Goal: Information Seeking & Learning: Learn about a topic

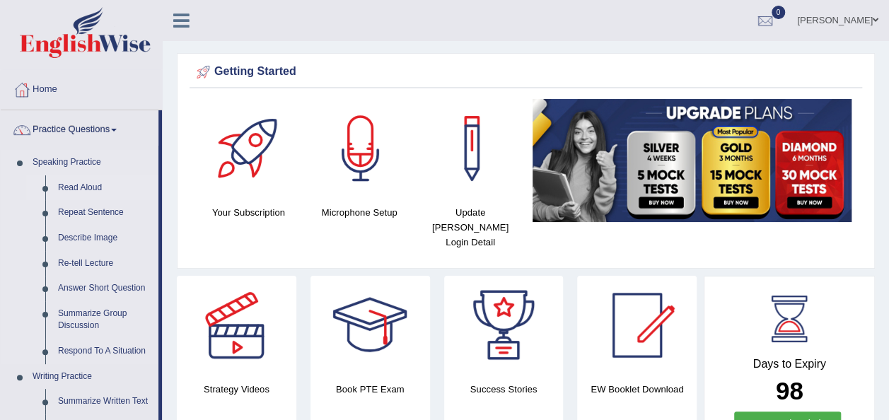
click at [99, 187] on link "Read Aloud" at bounding box center [105, 187] width 107 height 25
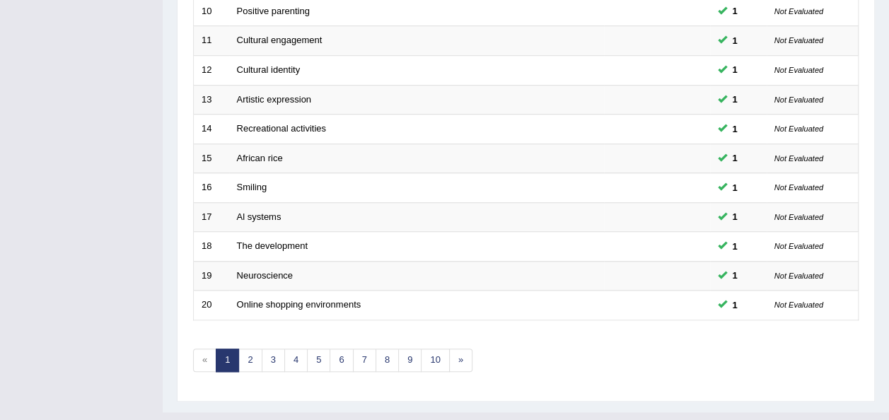
scroll to position [509, 0]
click at [249, 348] on link "2" at bounding box center [249, 359] width 23 height 23
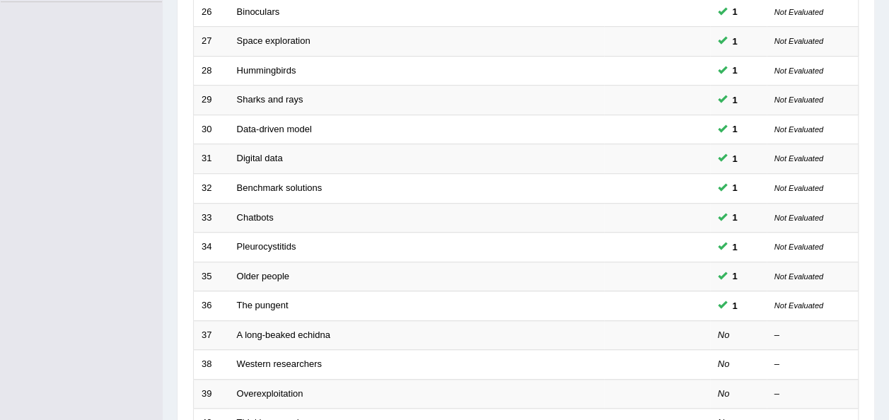
scroll to position [396, 0]
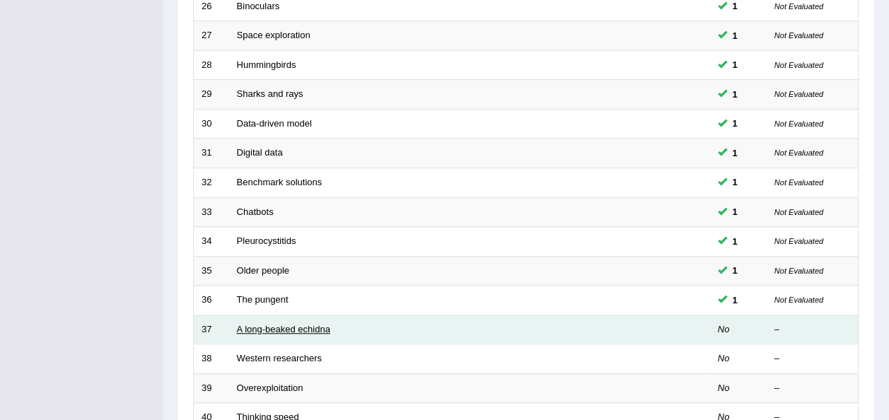
click at [277, 324] on link "A long-beaked echidna" at bounding box center [283, 329] width 93 height 11
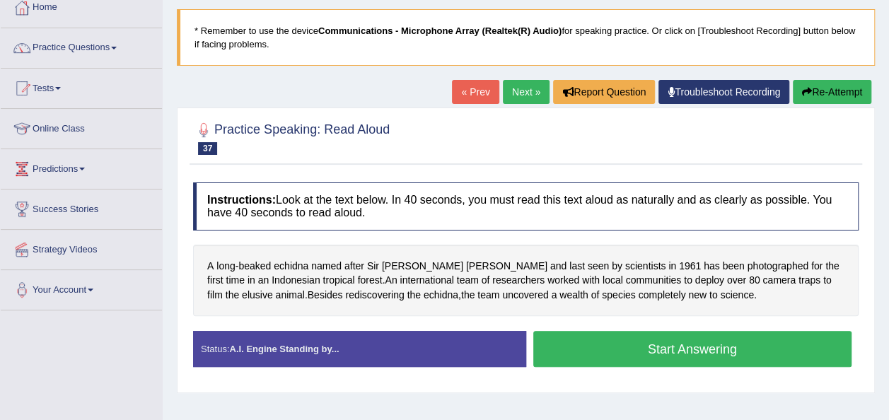
scroll to position [85, 0]
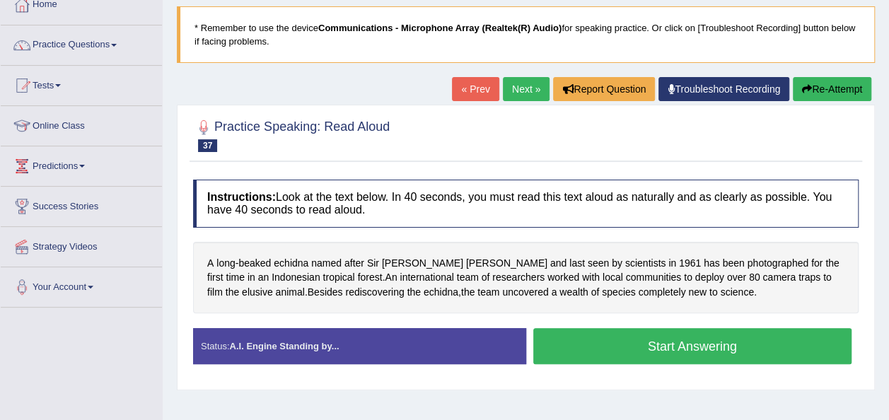
click at [694, 347] on button "Start Answering" at bounding box center [692, 346] width 319 height 36
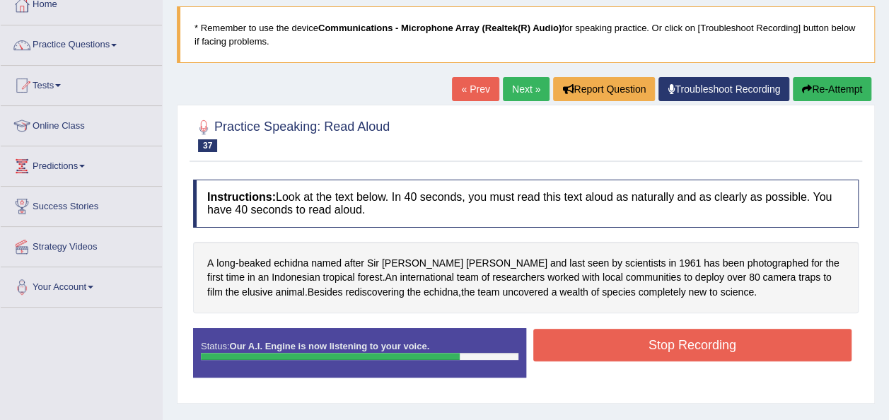
click at [694, 347] on button "Stop Recording" at bounding box center [692, 345] width 319 height 33
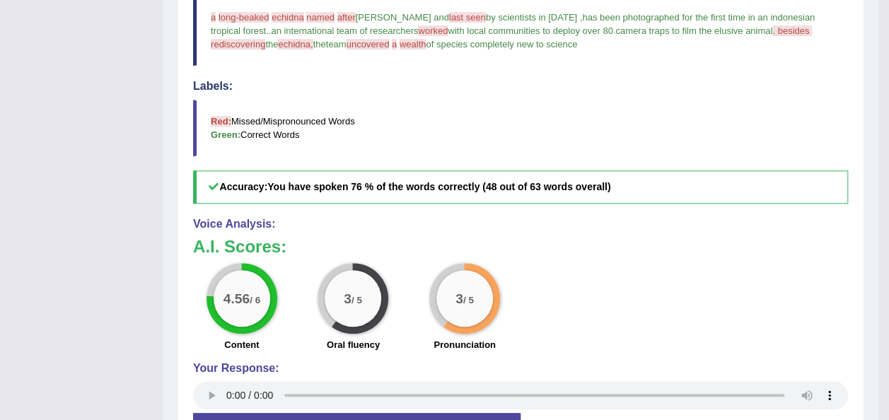
scroll to position [453, 0]
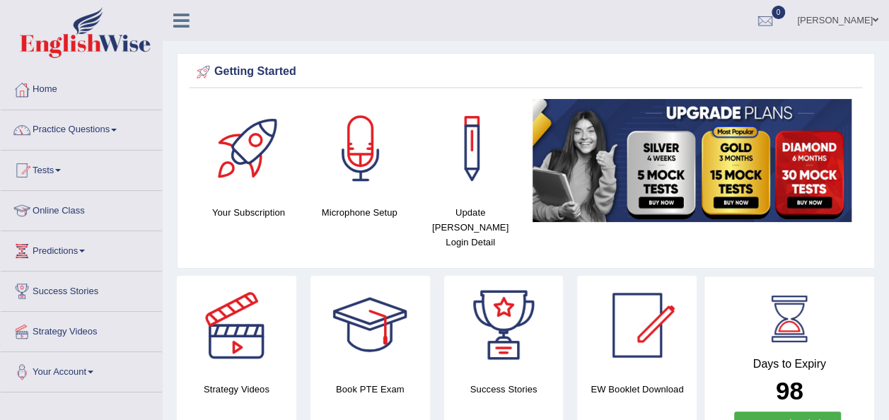
click at [119, 127] on link "Practice Questions" at bounding box center [81, 127] width 161 height 35
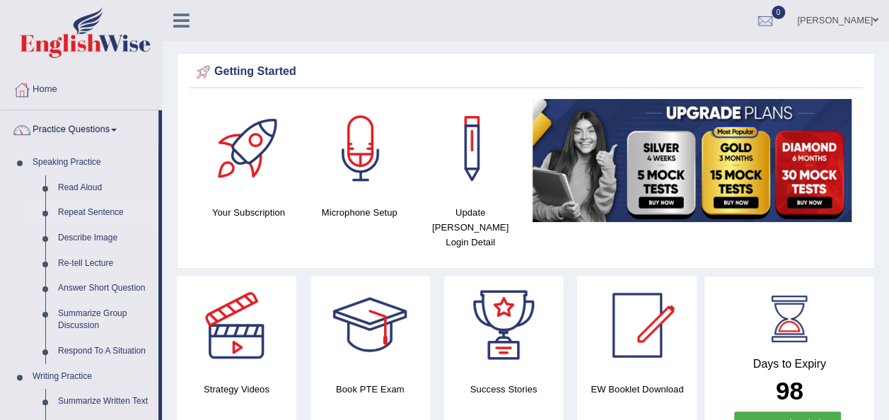
click at [109, 212] on link "Repeat Sentence" at bounding box center [105, 212] width 107 height 25
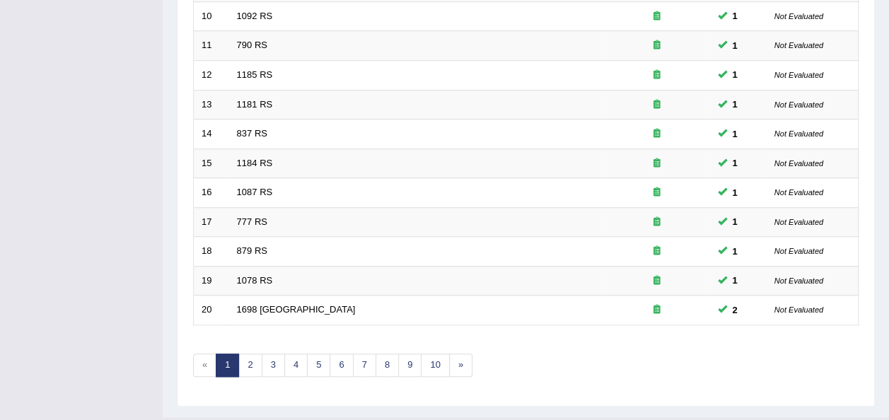
scroll to position [509, 0]
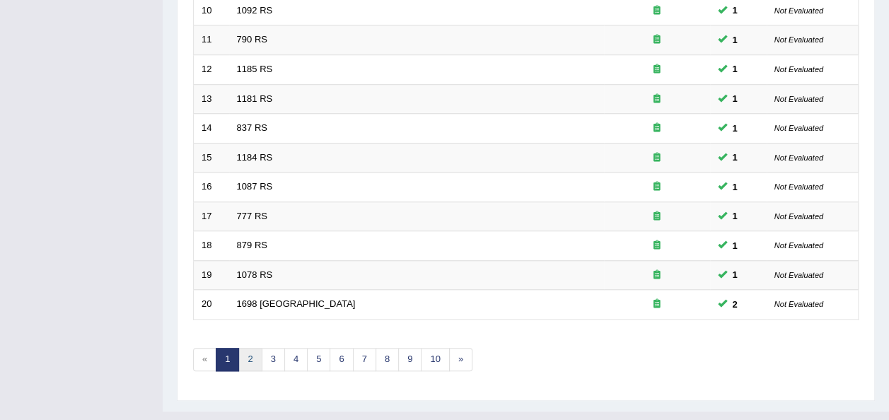
click at [253, 348] on link "2" at bounding box center [249, 359] width 23 height 23
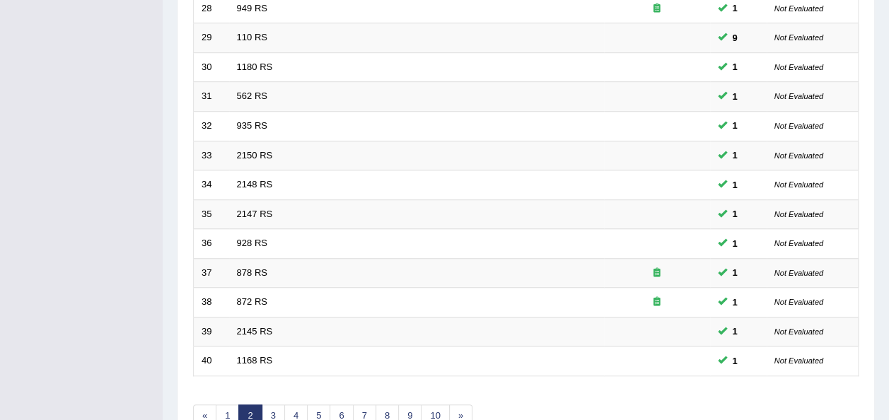
scroll to position [481, 0]
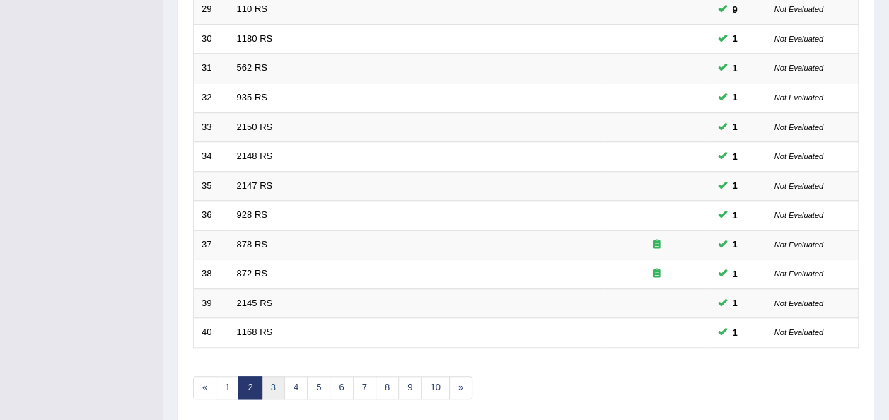
click at [273, 376] on link "3" at bounding box center [273, 387] width 23 height 23
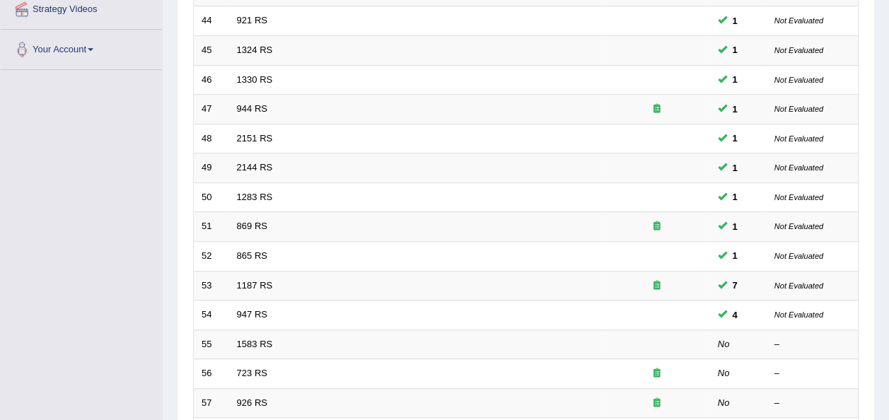
scroll to position [340, 0]
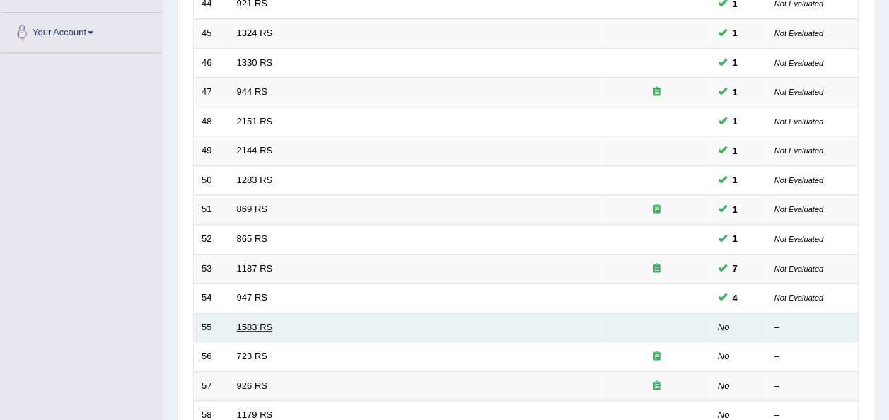
click at [247, 322] on link "1583 RS" at bounding box center [255, 327] width 36 height 11
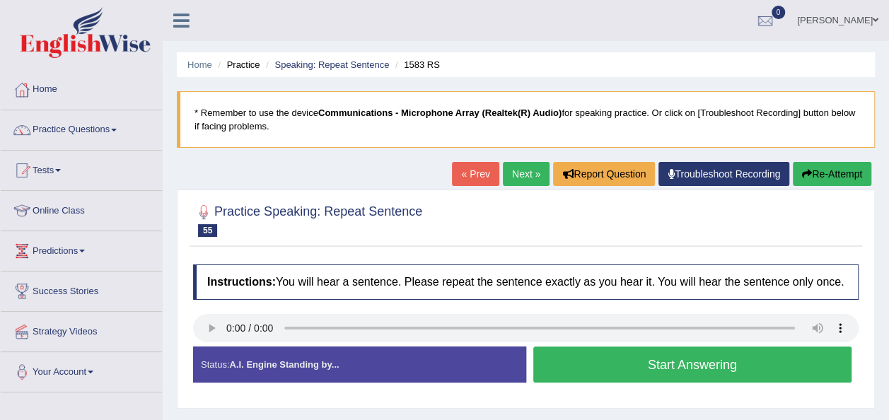
click at [625, 361] on button "Start Answering" at bounding box center [692, 365] width 319 height 36
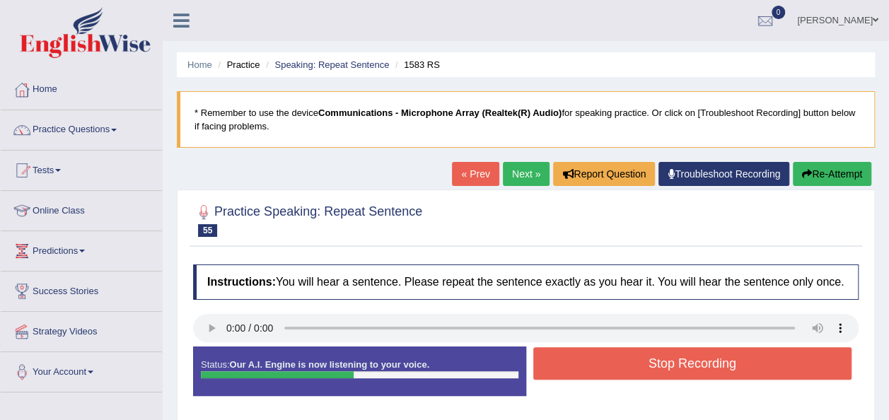
click at [625, 361] on button "Stop Recording" at bounding box center [692, 363] width 319 height 33
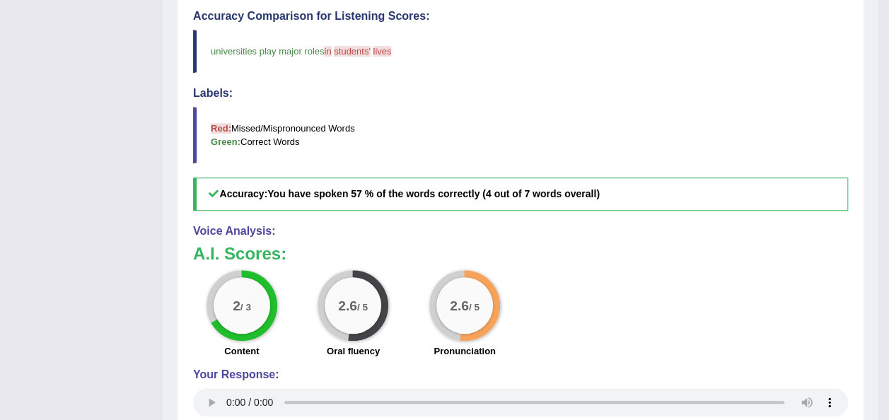
scroll to position [453, 0]
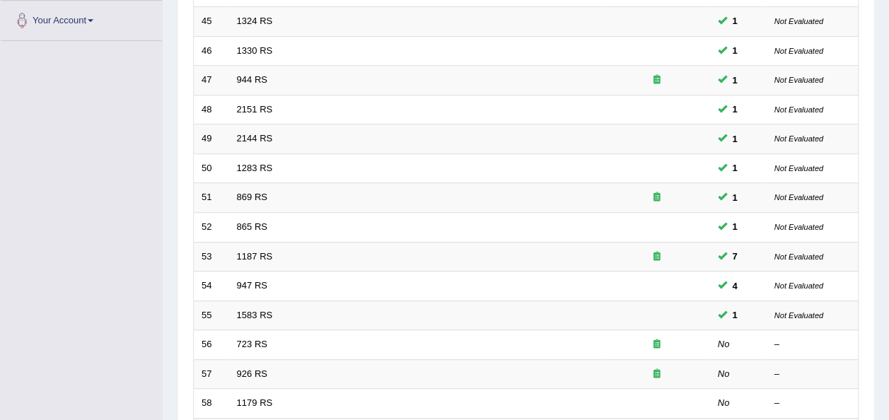
scroll to position [340, 0]
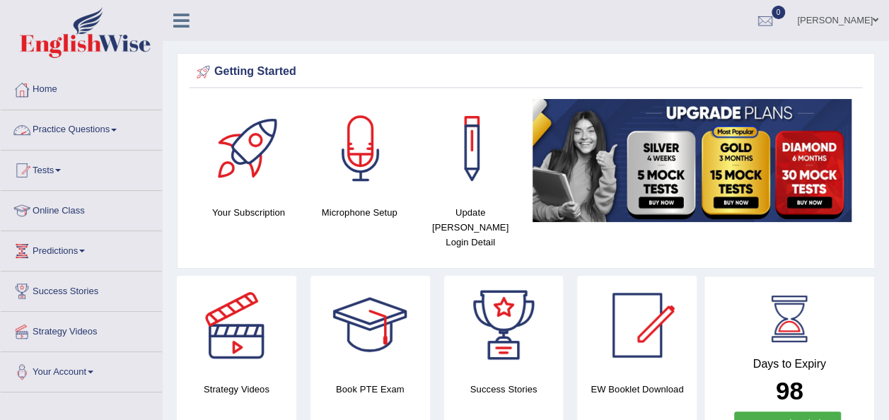
click at [120, 127] on link "Practice Questions" at bounding box center [81, 127] width 161 height 35
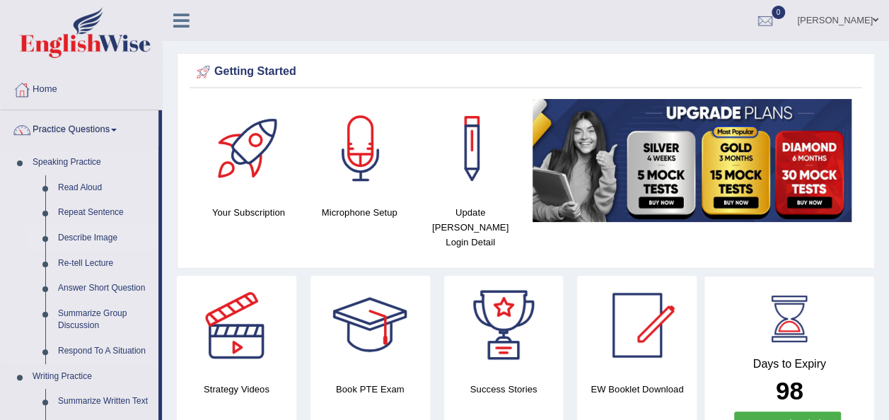
click at [88, 237] on link "Describe Image" at bounding box center [105, 238] width 107 height 25
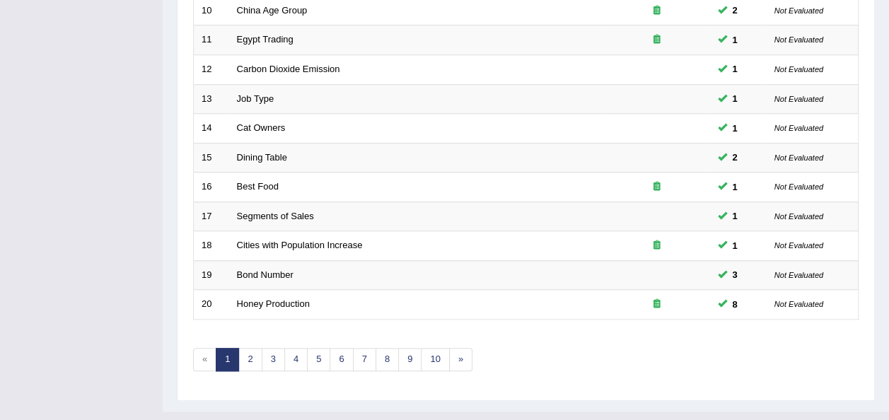
scroll to position [509, 0]
click at [251, 348] on link "2" at bounding box center [249, 359] width 23 height 23
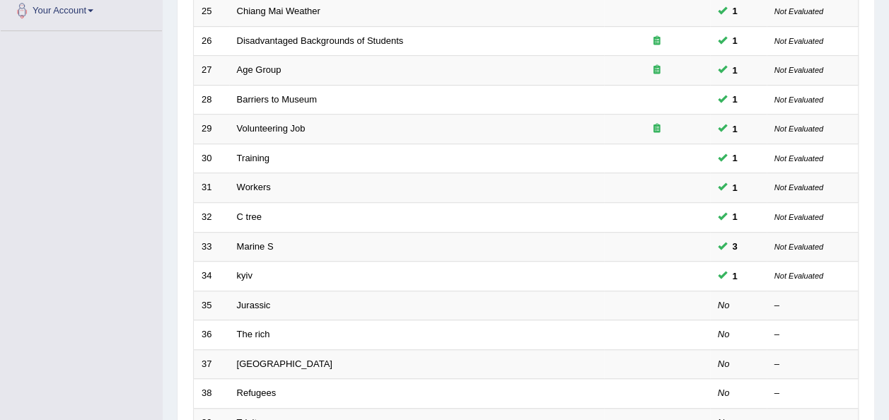
scroll to position [368, 0]
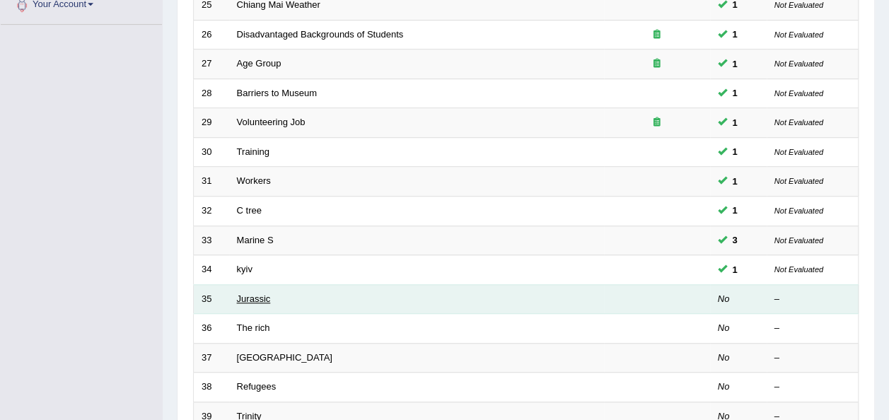
click at [250, 294] on link "Jurassic" at bounding box center [254, 299] width 34 height 11
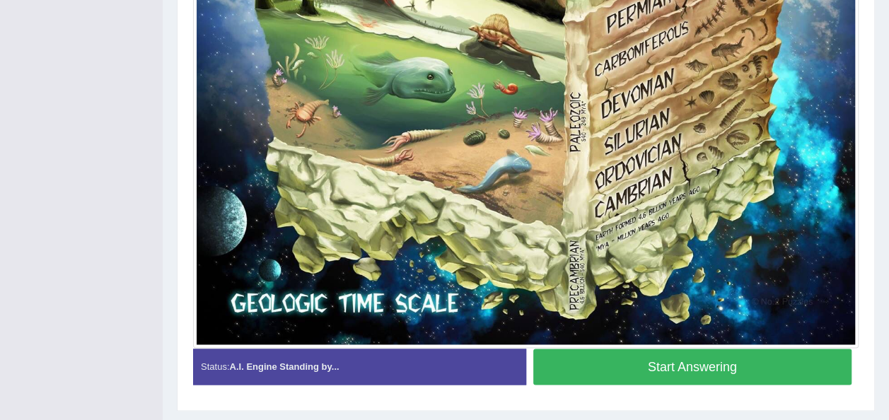
scroll to position [946, 0]
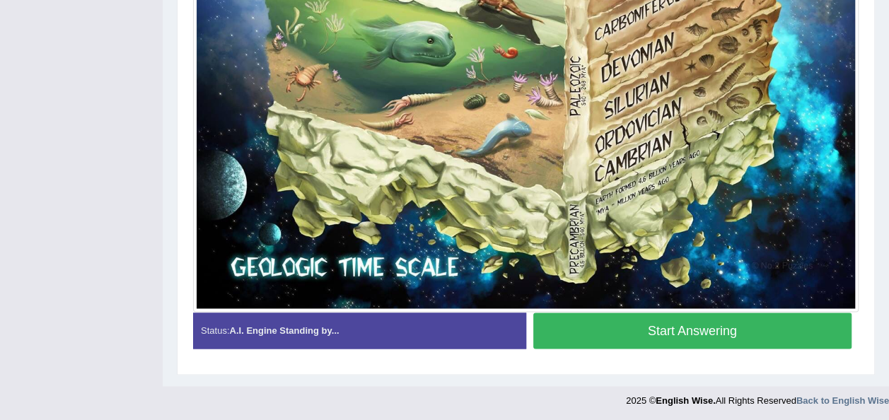
click at [673, 328] on button "Start Answering" at bounding box center [692, 331] width 319 height 36
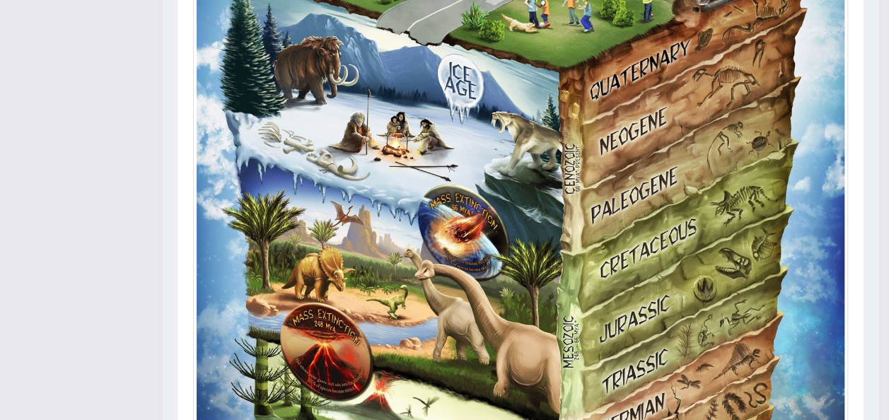
scroll to position [493, 0]
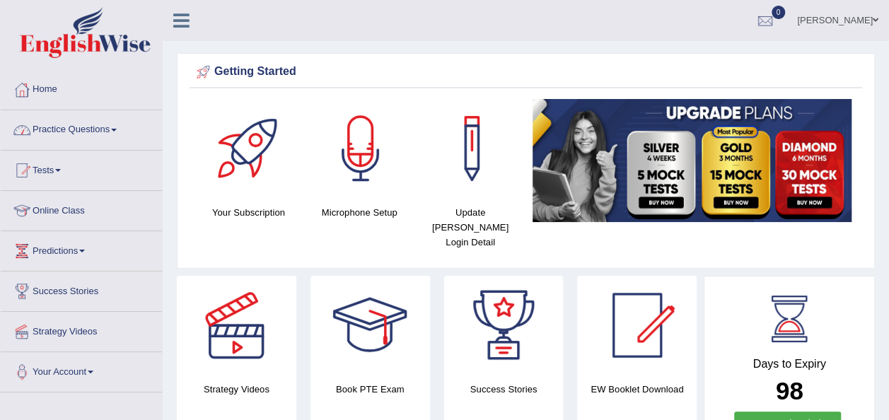
click at [115, 129] on span at bounding box center [114, 130] width 6 height 3
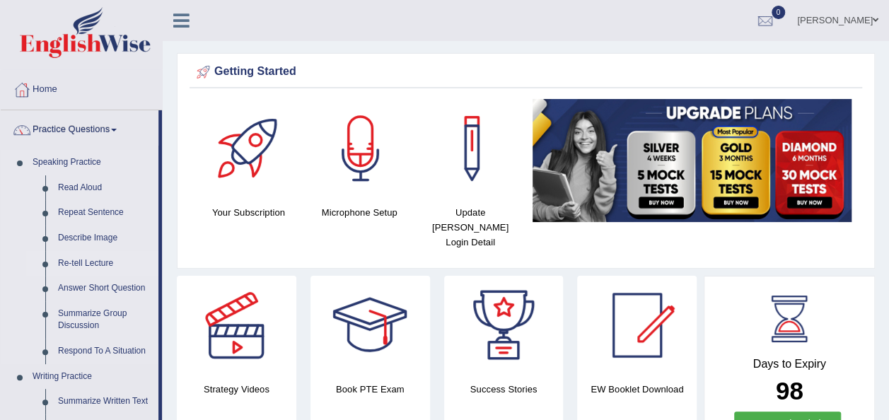
click at [100, 260] on link "Re-tell Lecture" at bounding box center [105, 263] width 107 height 25
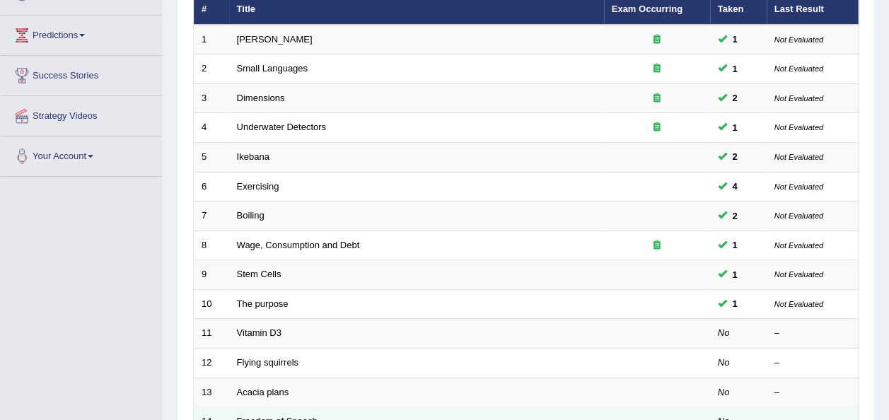
scroll to position [226, 0]
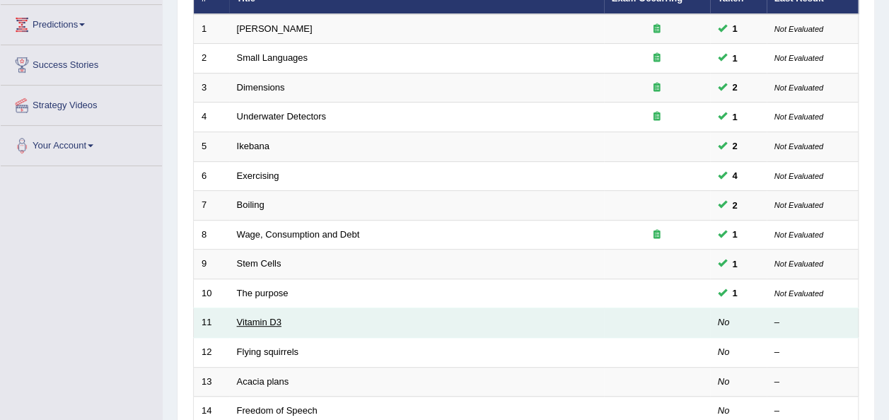
click at [262, 317] on link "Vitamin D3" at bounding box center [259, 322] width 45 height 11
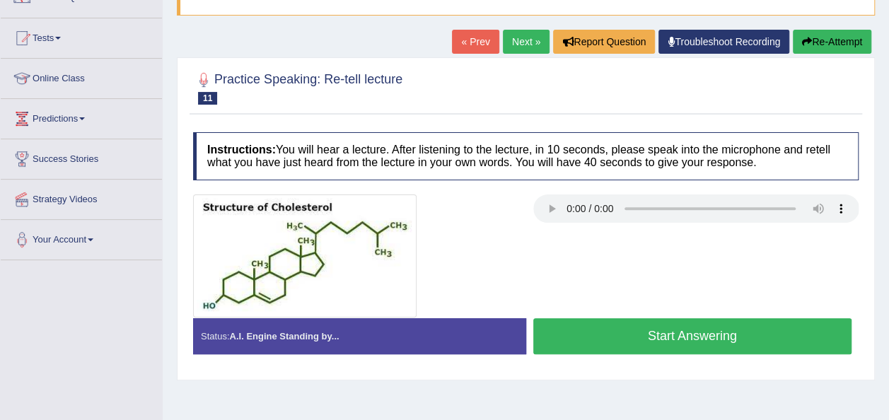
scroll to position [141, 0]
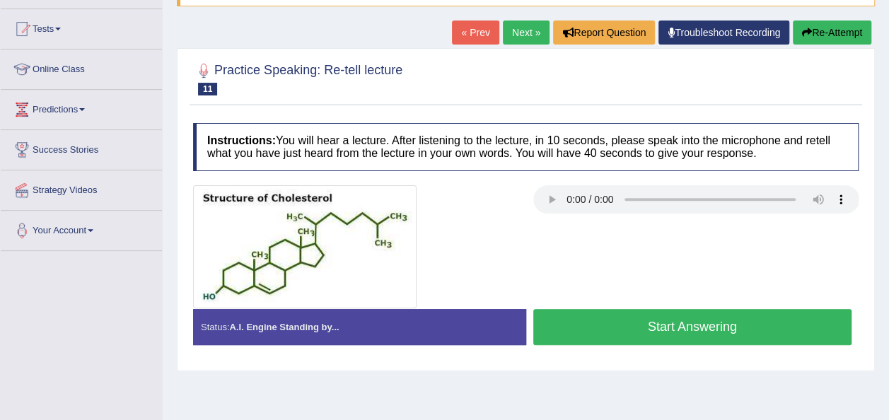
drag, startPoint x: 887, startPoint y: 410, endPoint x: 897, endPoint y: 413, distance: 10.5
click at [889, 279] on html "Toggle navigation Home Practice Questions Speaking Practice Read Aloud Repeat S…" at bounding box center [444, 69] width 889 height 420
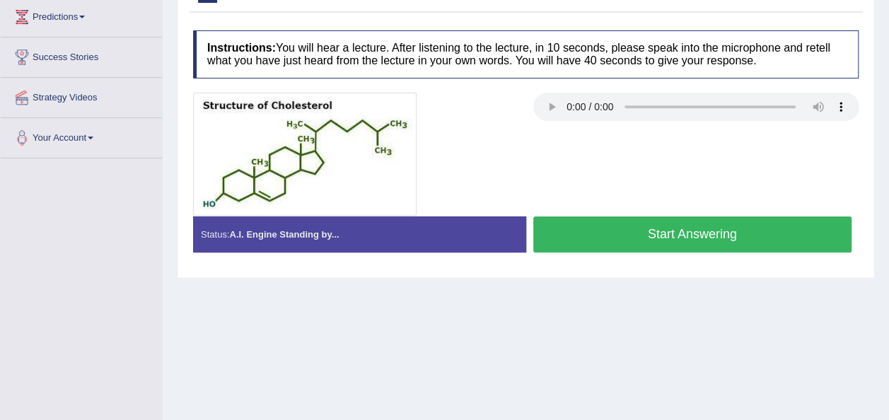
scroll to position [226, 0]
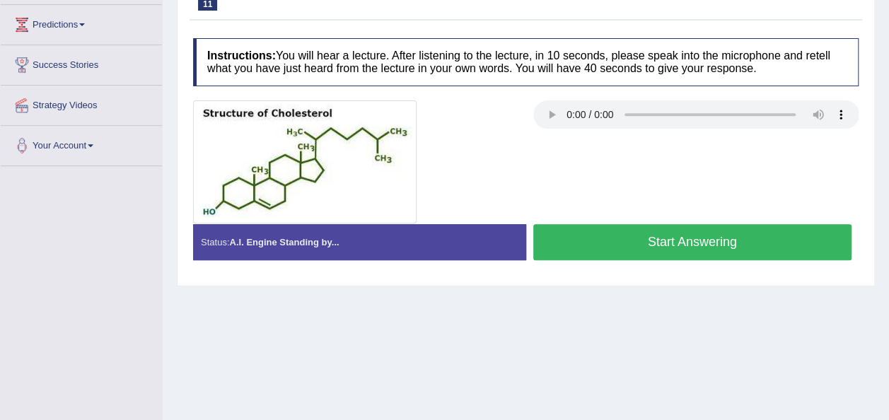
click at [654, 238] on button "Start Answering" at bounding box center [692, 242] width 319 height 36
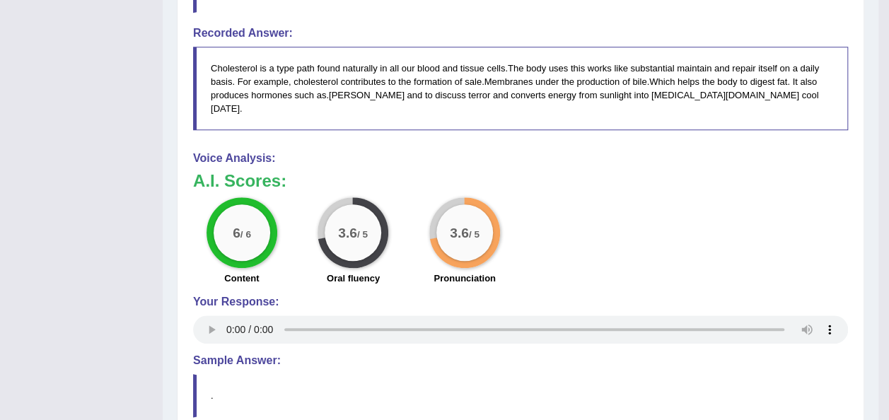
scroll to position [623, 0]
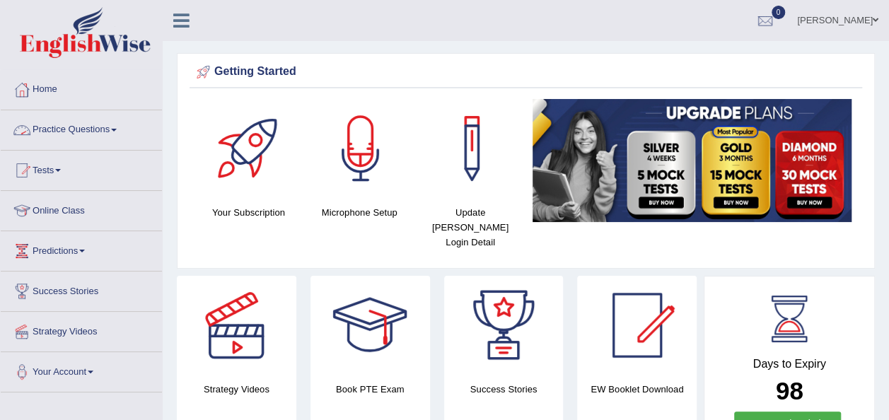
click at [122, 127] on link "Practice Questions" at bounding box center [81, 127] width 161 height 35
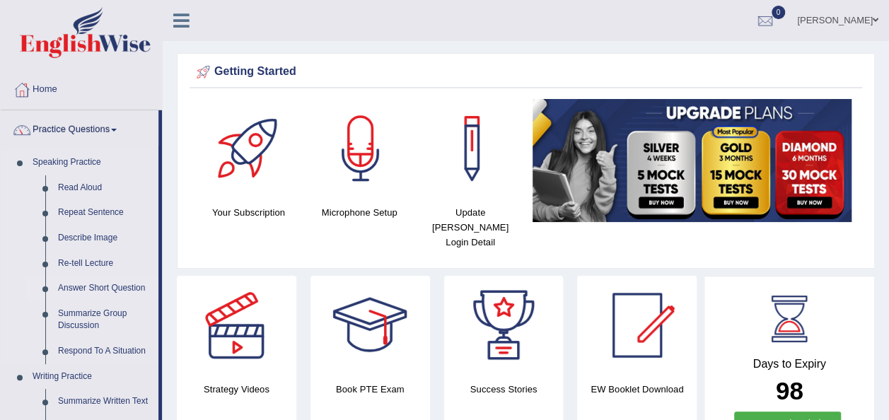
click at [136, 288] on link "Answer Short Question" at bounding box center [105, 288] width 107 height 25
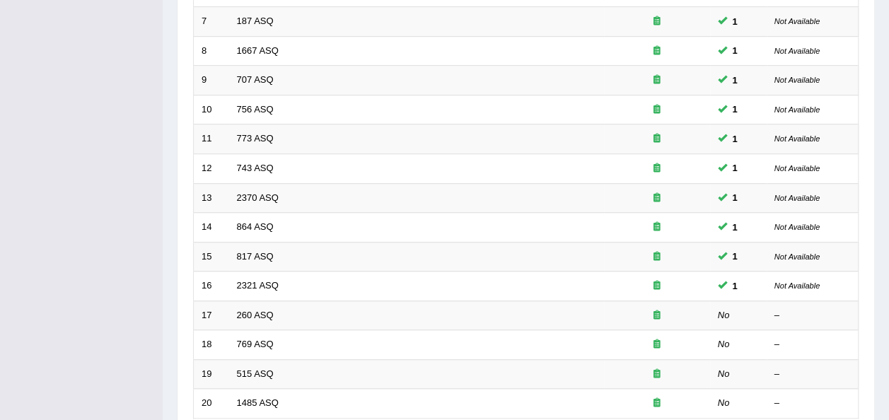
scroll to position [424, 0]
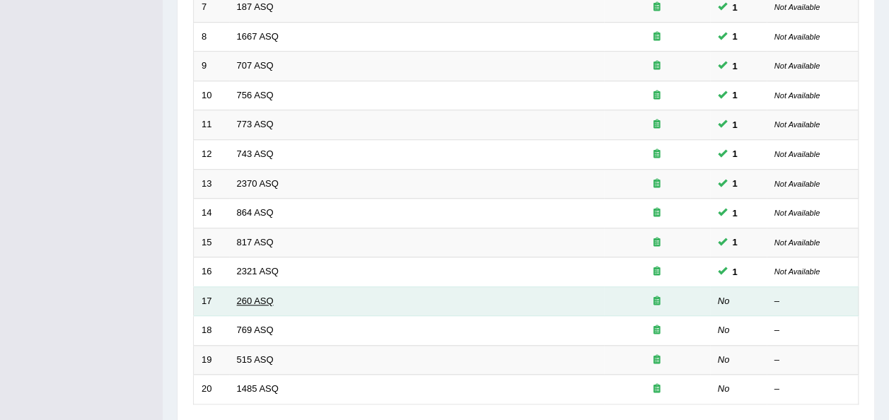
click at [242, 296] on link "260 ASQ" at bounding box center [255, 301] width 37 height 11
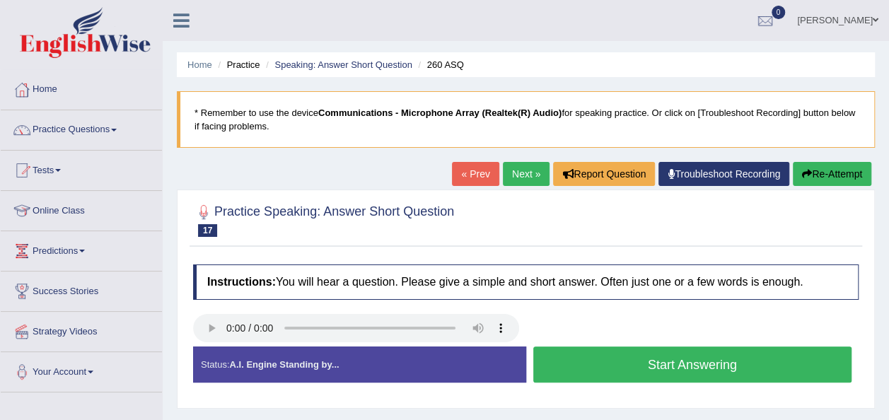
click at [658, 360] on button "Start Answering" at bounding box center [692, 365] width 319 height 36
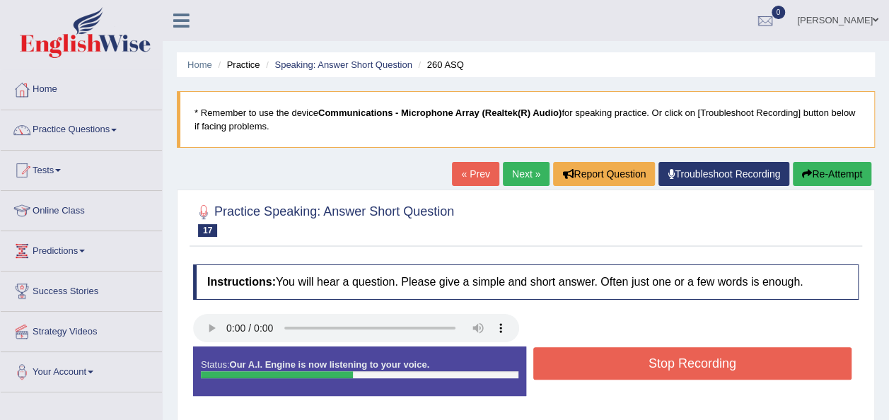
click at [658, 360] on button "Stop Recording" at bounding box center [692, 363] width 319 height 33
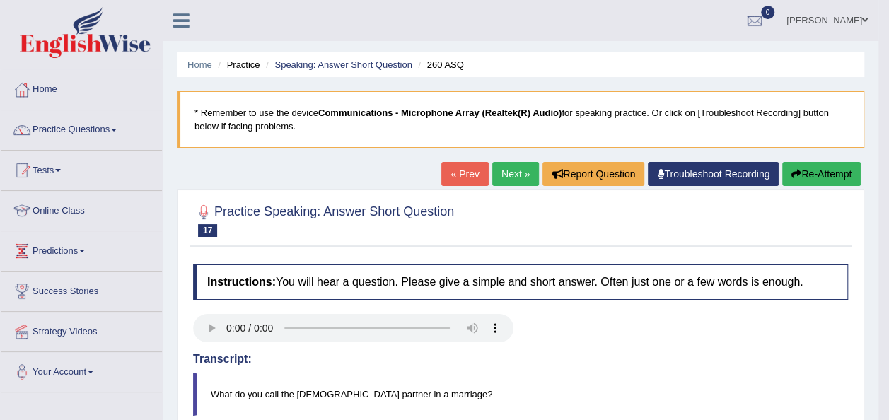
click at [115, 131] on link "Practice Questions" at bounding box center [81, 127] width 161 height 35
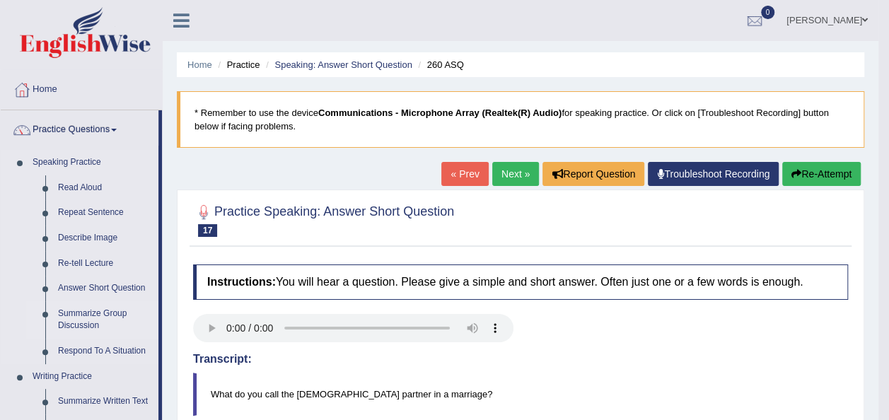
click at [87, 316] on link "Summarize Group Discussion" at bounding box center [105, 319] width 107 height 37
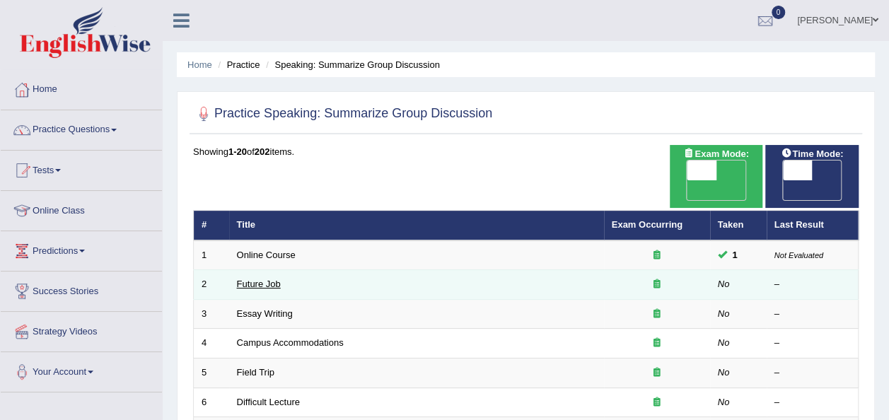
click at [240, 279] on link "Future Job" at bounding box center [259, 284] width 44 height 11
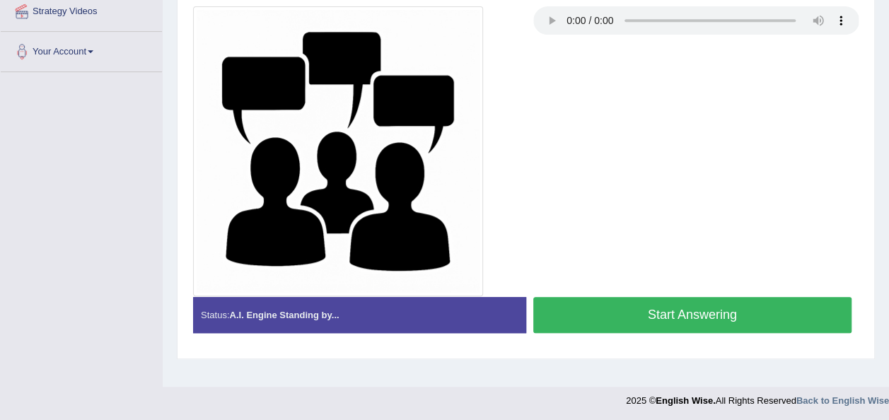
scroll to position [323, 0]
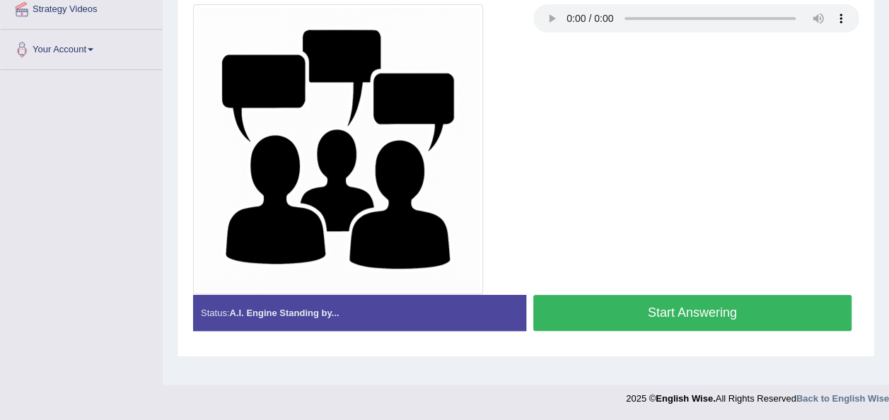
click at [660, 312] on button "Start Answering" at bounding box center [692, 313] width 319 height 36
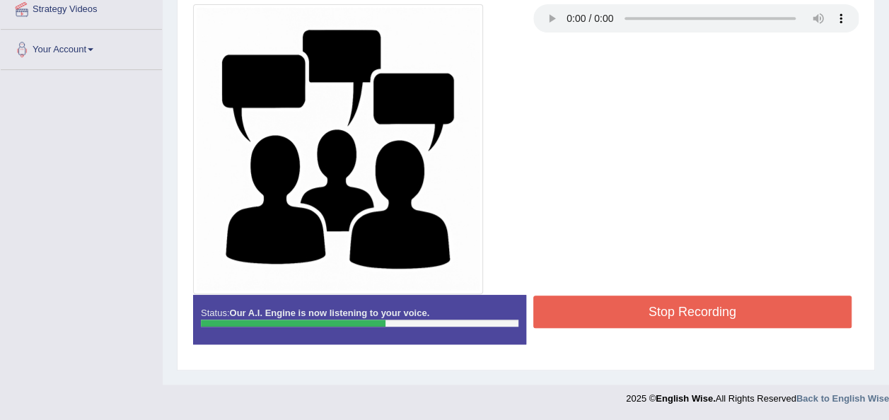
click at [660, 312] on button "Stop Recording" at bounding box center [692, 312] width 319 height 33
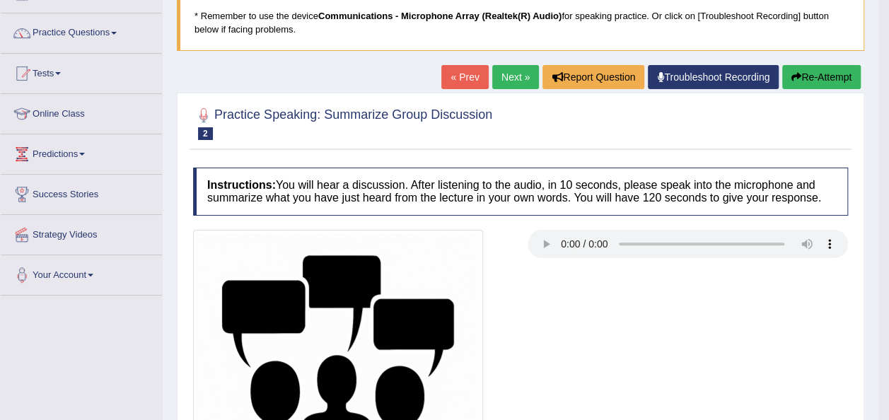
scroll to position [96, 0]
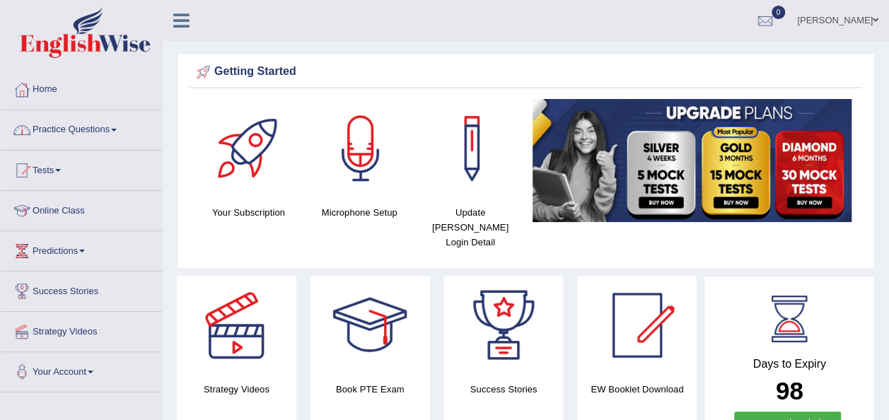
click at [123, 129] on link "Practice Questions" at bounding box center [81, 127] width 161 height 35
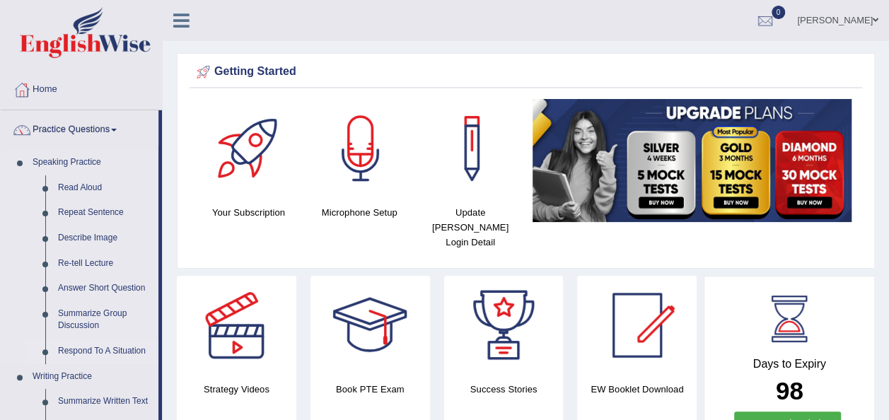
click at [112, 354] on link "Respond To A Situation" at bounding box center [105, 351] width 107 height 25
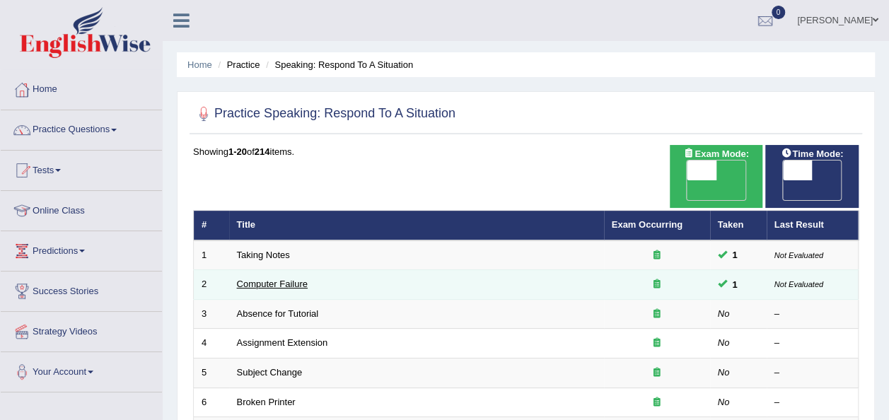
click at [264, 279] on link "Computer Failure" at bounding box center [272, 284] width 71 height 11
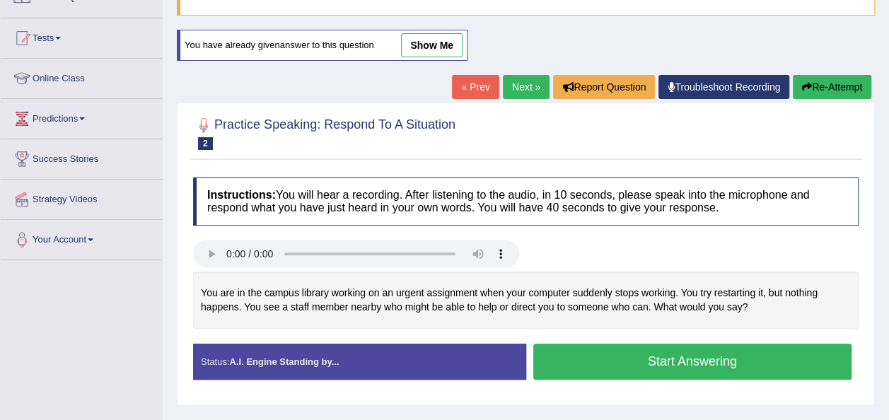
scroll to position [141, 0]
